Goal: Browse casually: Explore the website without a specific task or goal

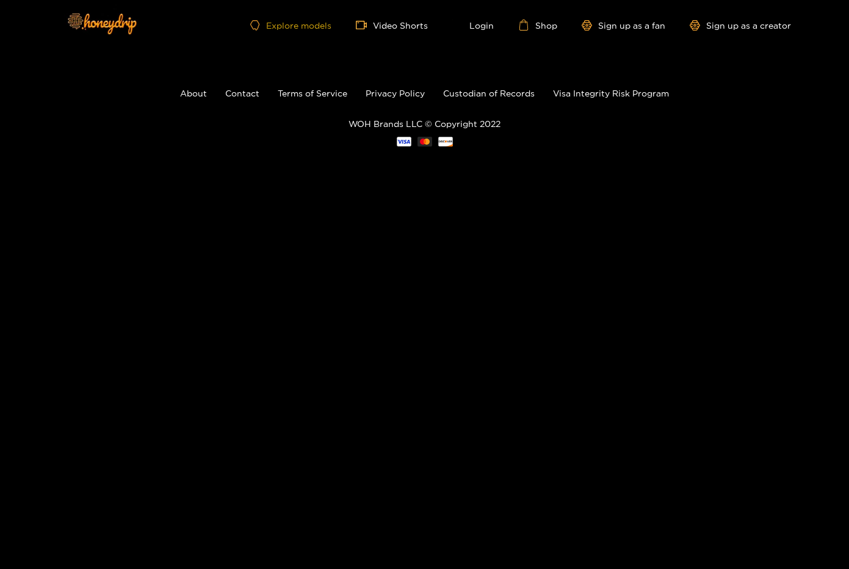
click at [301, 26] on link "Explore models" at bounding box center [290, 25] width 81 height 10
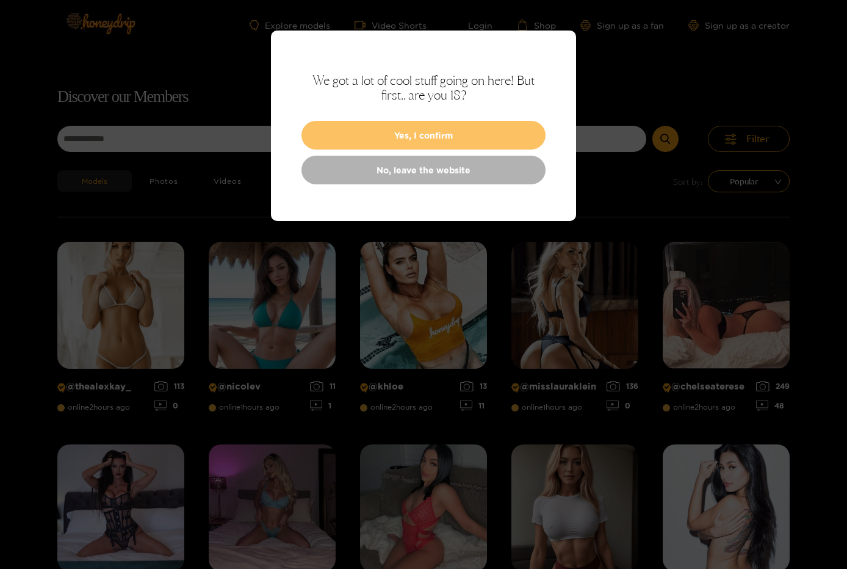
click at [380, 134] on button "Yes, I confirm" at bounding box center [424, 135] width 244 height 29
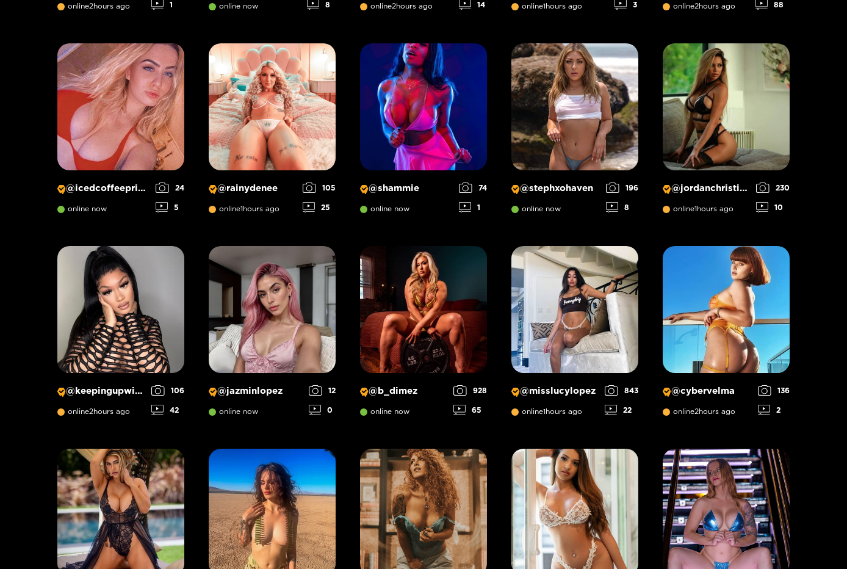
scroll to position [650, 0]
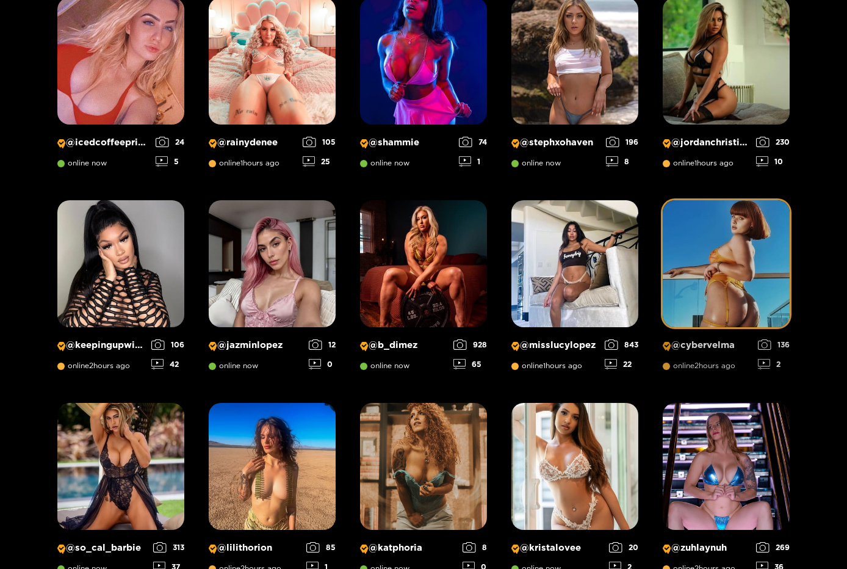
click at [734, 289] on img at bounding box center [726, 263] width 127 height 127
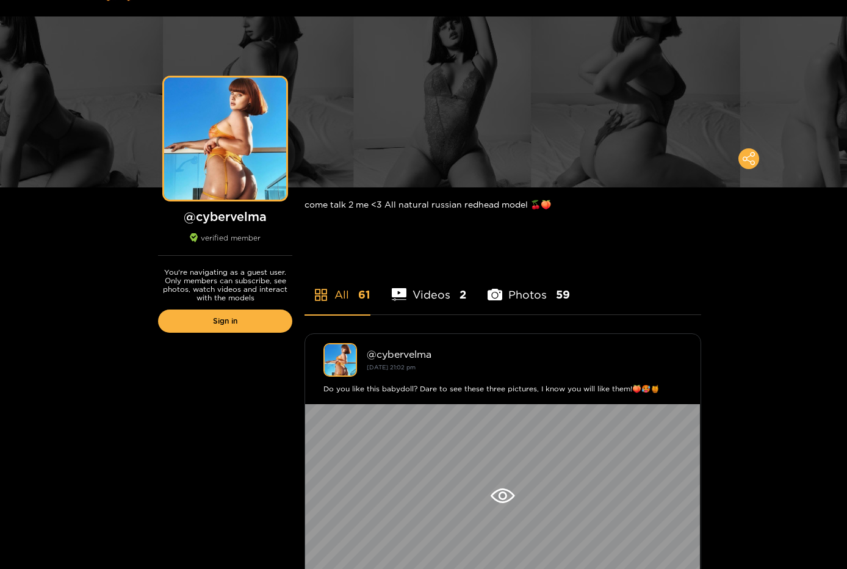
scroll to position [19, 0]
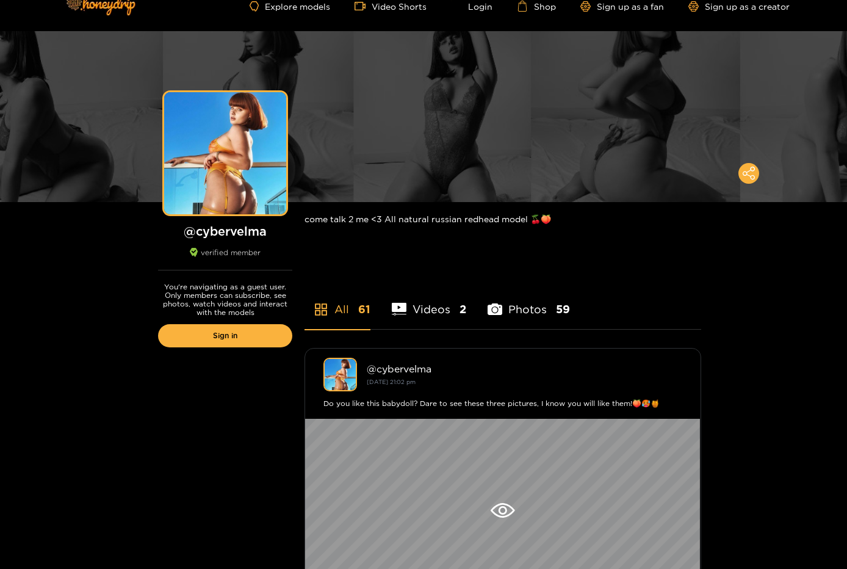
click at [399, 310] on icon at bounding box center [399, 309] width 15 height 12
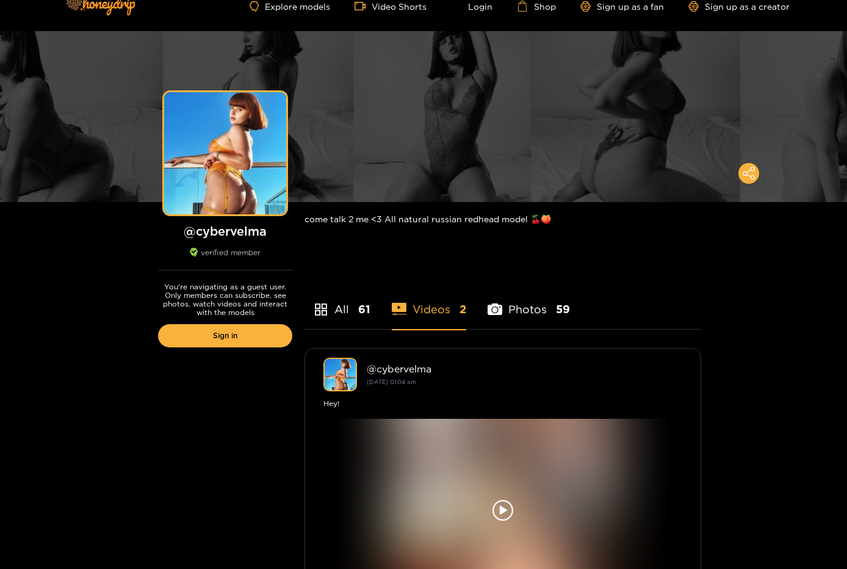
click at [504, 307] on li "Photos 59" at bounding box center [529, 301] width 82 height 55
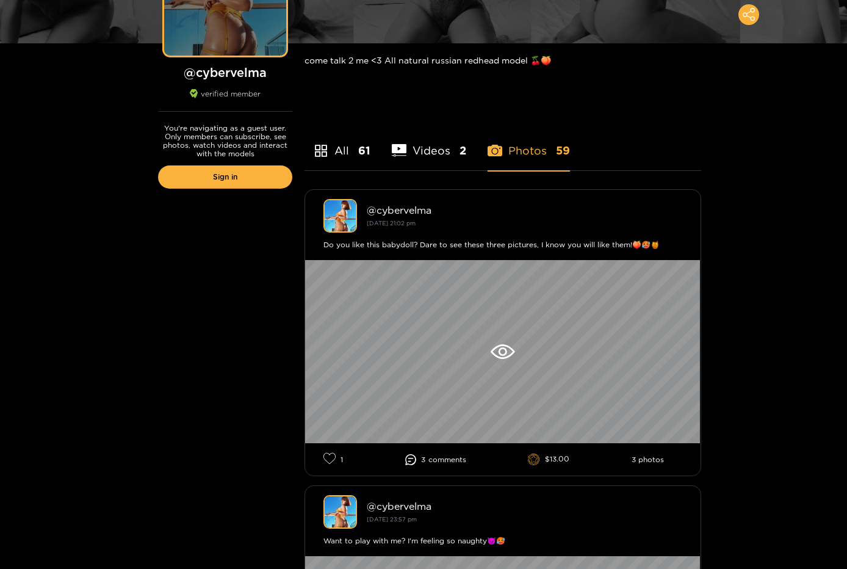
scroll to position [0, 0]
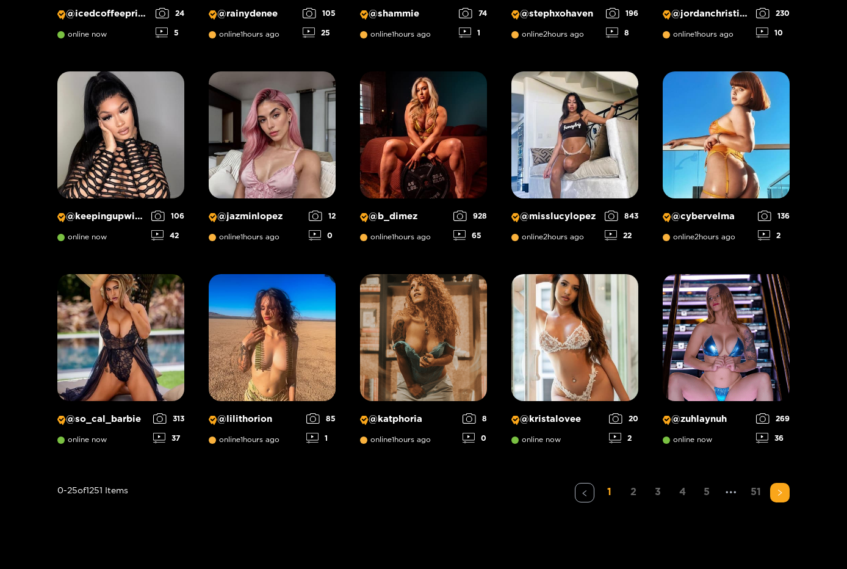
scroll to position [781, 0]
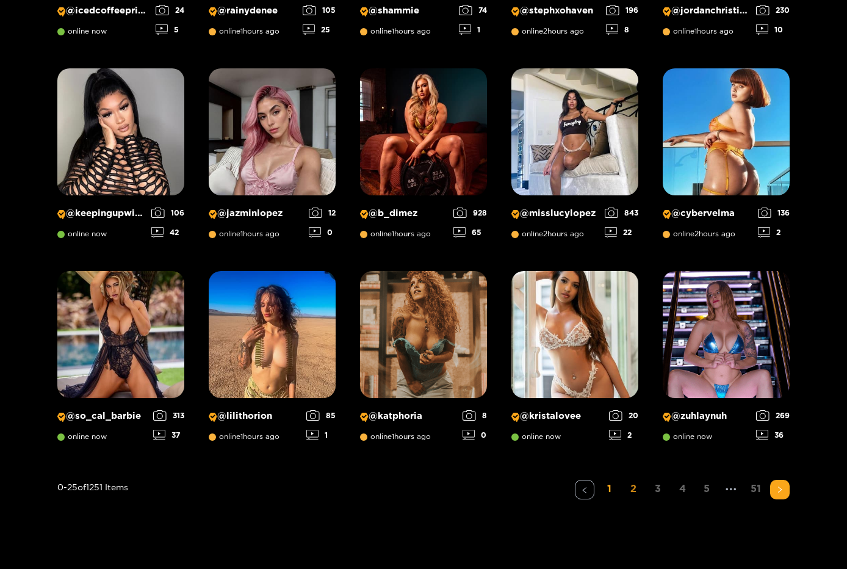
click at [629, 488] on link "2" at bounding box center [634, 489] width 20 height 18
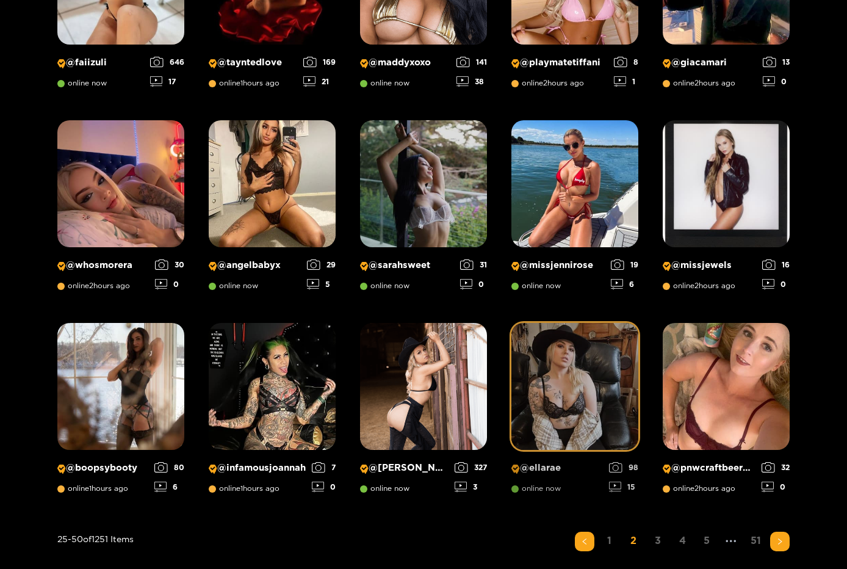
scroll to position [800, 0]
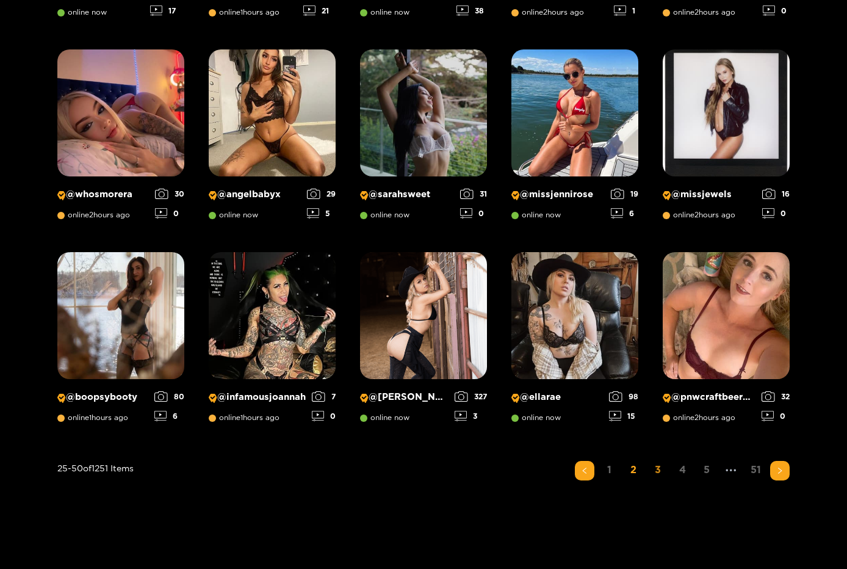
click at [656, 465] on link "3" at bounding box center [658, 470] width 20 height 18
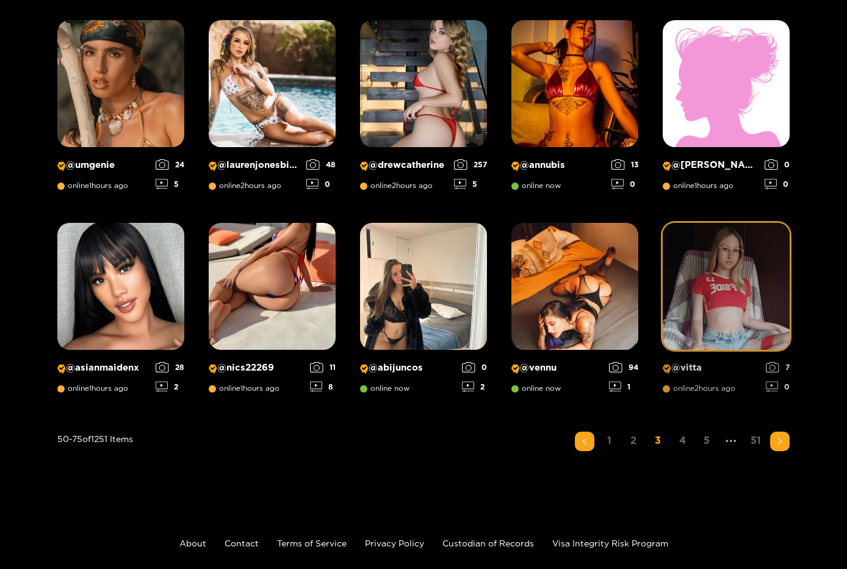
scroll to position [894, 0]
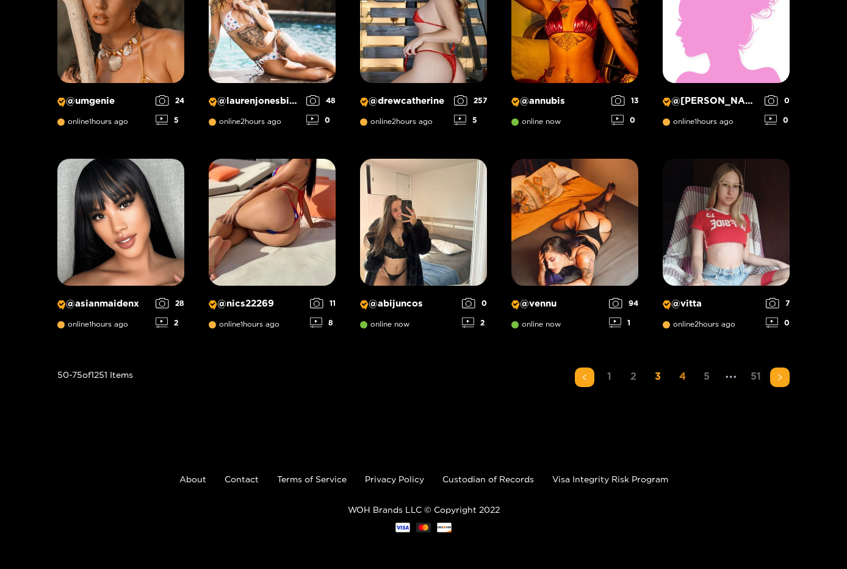
click at [681, 375] on link "4" at bounding box center [683, 377] width 20 height 18
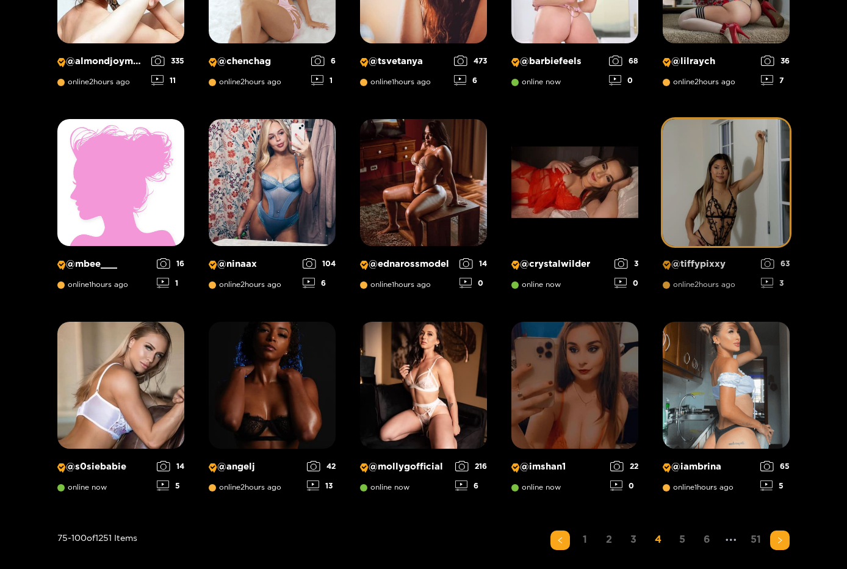
scroll to position [831, 0]
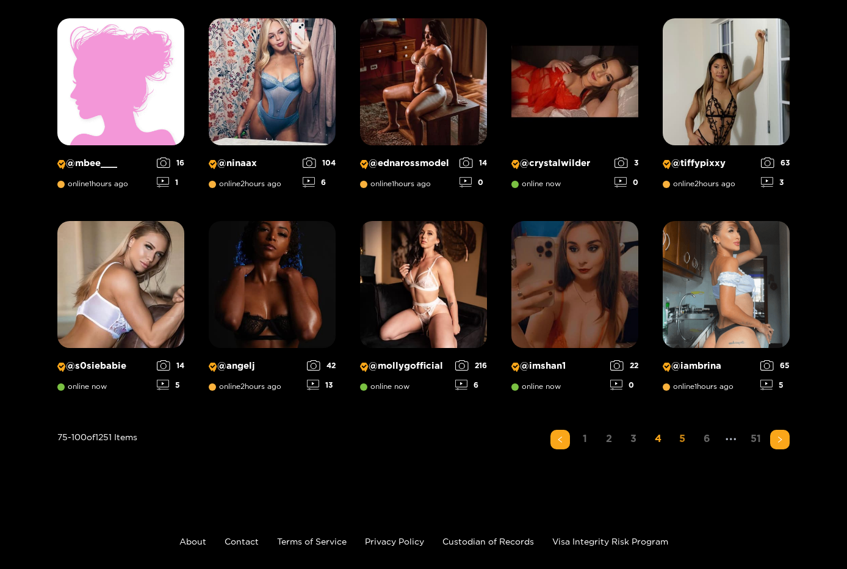
click at [678, 441] on link "5" at bounding box center [683, 439] width 20 height 18
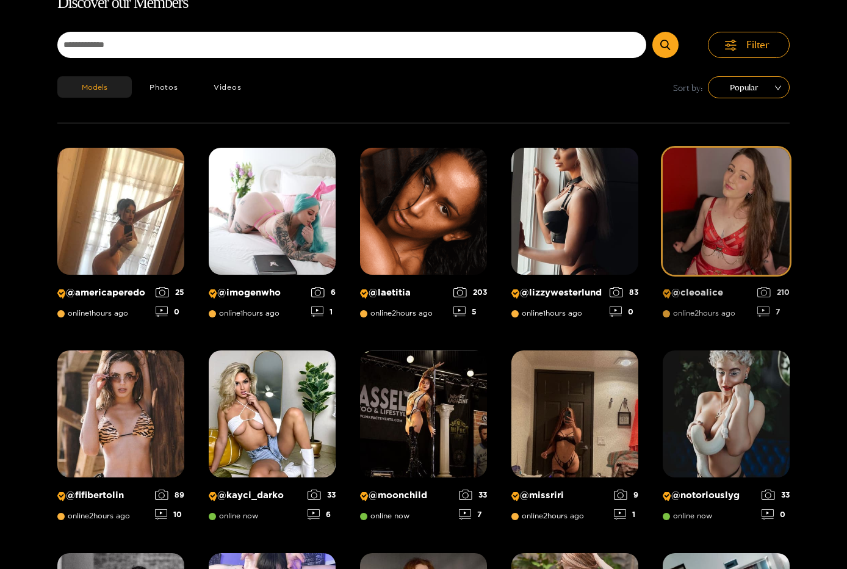
scroll to position [78, 0]
